Goal: Information Seeking & Learning: Learn about a topic

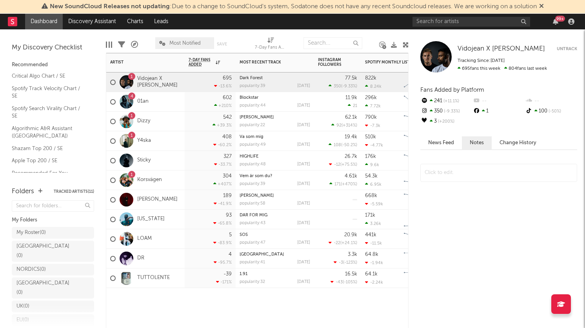
click at [289, 99] on div "Blockstar" at bounding box center [275, 98] width 71 height 4
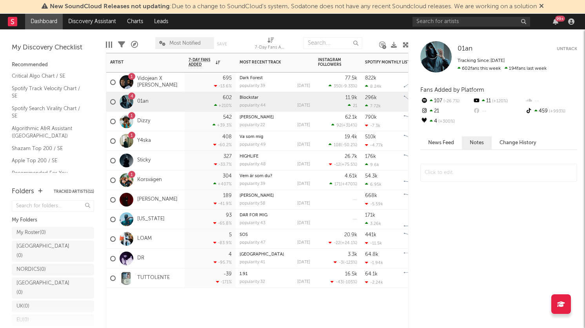
drag, startPoint x: 188, startPoint y: 104, endPoint x: 182, endPoint y: 104, distance: 6.3
click at [189, 104] on div "602 +210 %" at bounding box center [210, 101] width 43 height 19
click at [142, 101] on link "01an" at bounding box center [142, 101] width 11 height 7
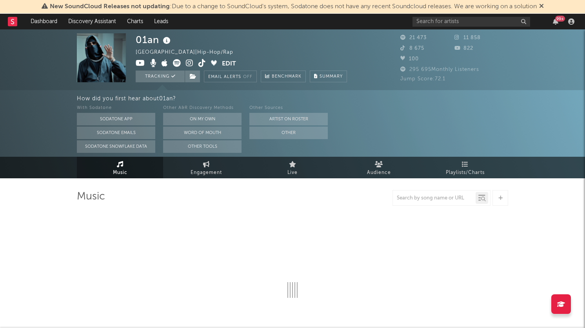
select select "6m"
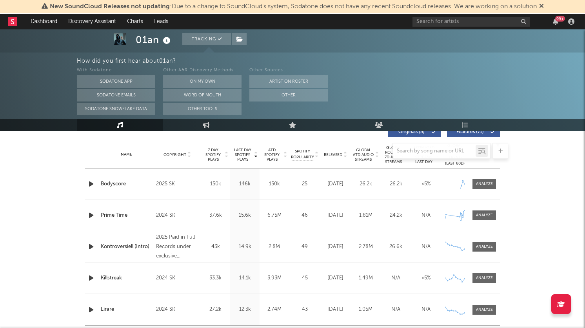
scroll to position [321, 0]
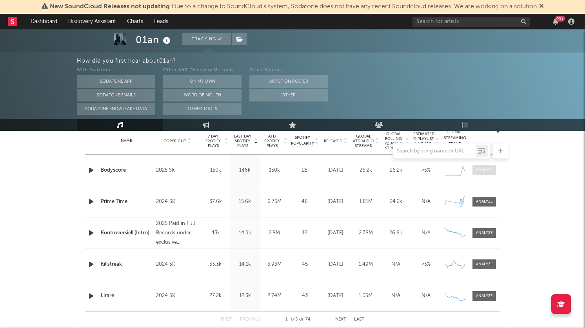
click at [479, 171] on div at bounding box center [484, 170] width 17 height 6
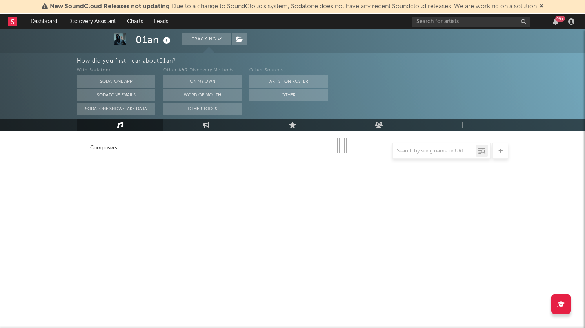
select select "1w"
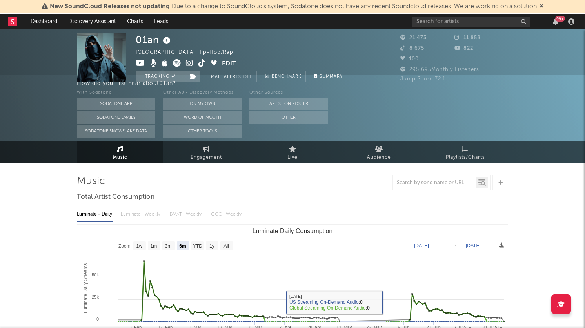
scroll to position [0, 0]
